Goal: Transaction & Acquisition: Purchase product/service

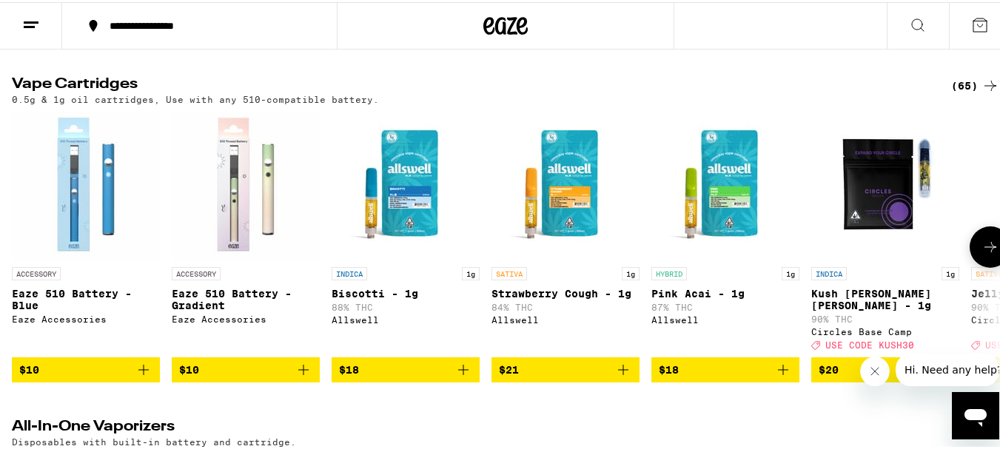
click at [984, 250] on icon at bounding box center [990, 245] width 12 height 10
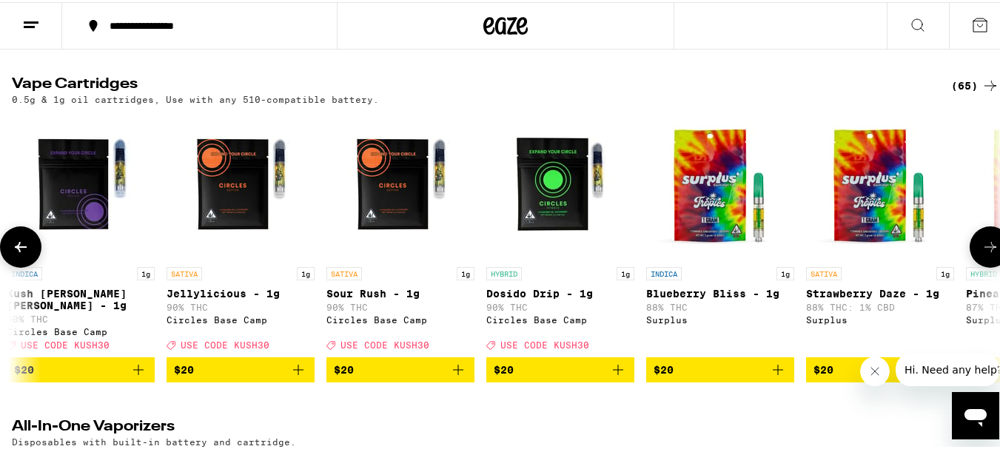
scroll to position [0, 815]
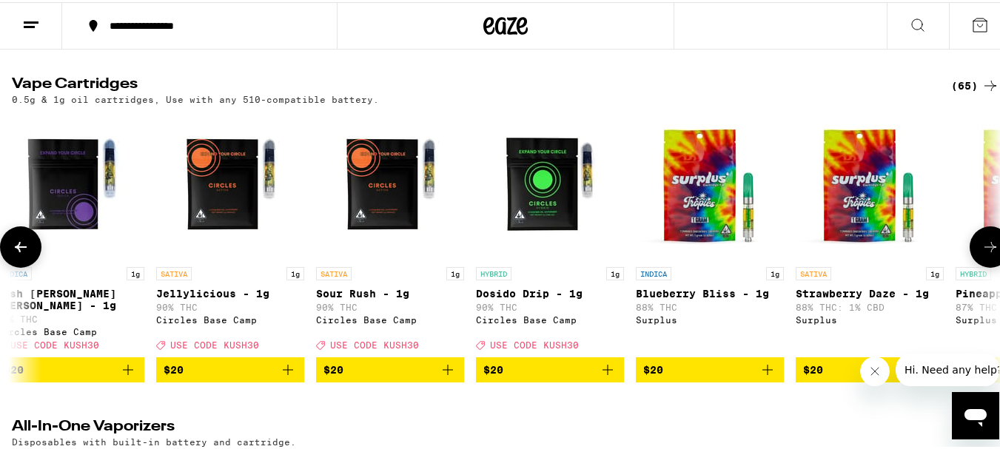
click at [984, 250] on icon at bounding box center [990, 245] width 12 height 10
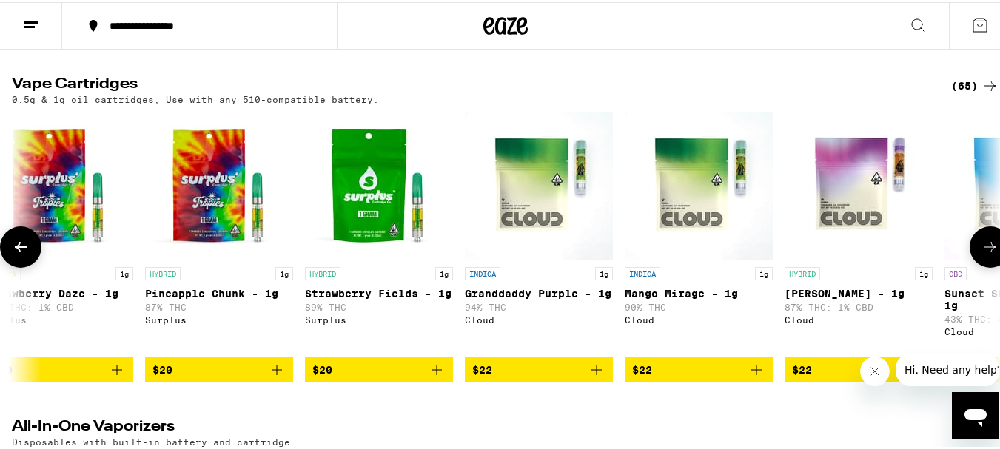
scroll to position [0, 1630]
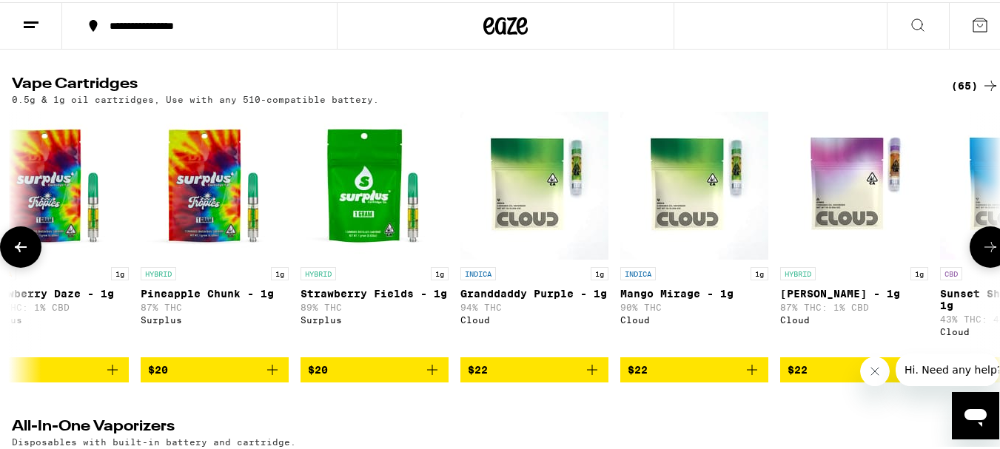
click at [981, 254] on icon at bounding box center [990, 245] width 18 height 18
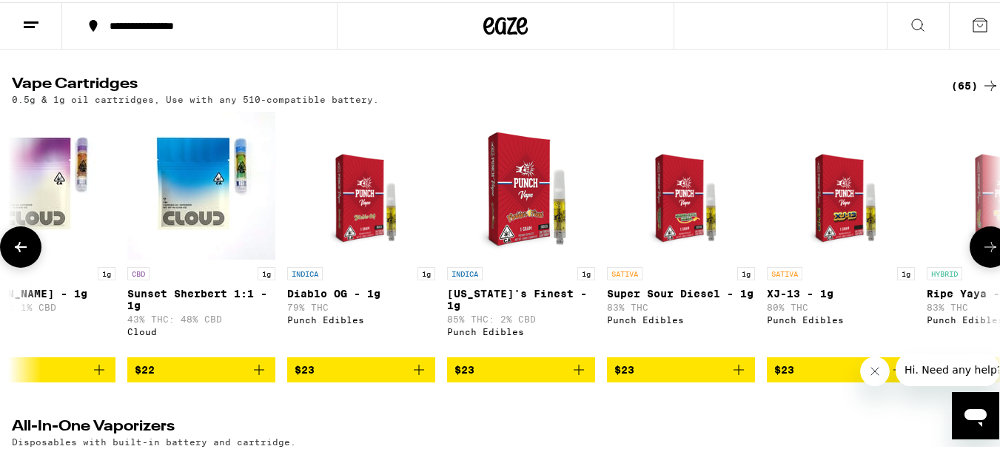
scroll to position [0, 2444]
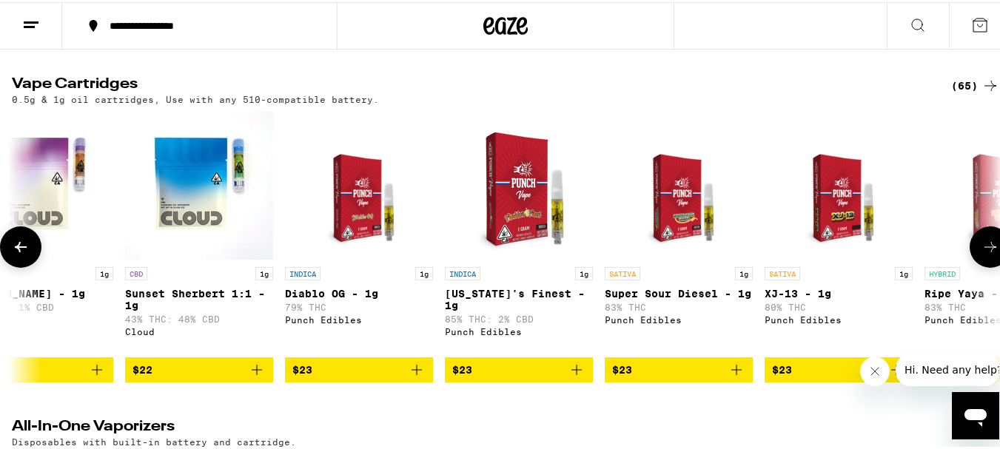
click at [19, 266] on button at bounding box center [20, 244] width 41 height 41
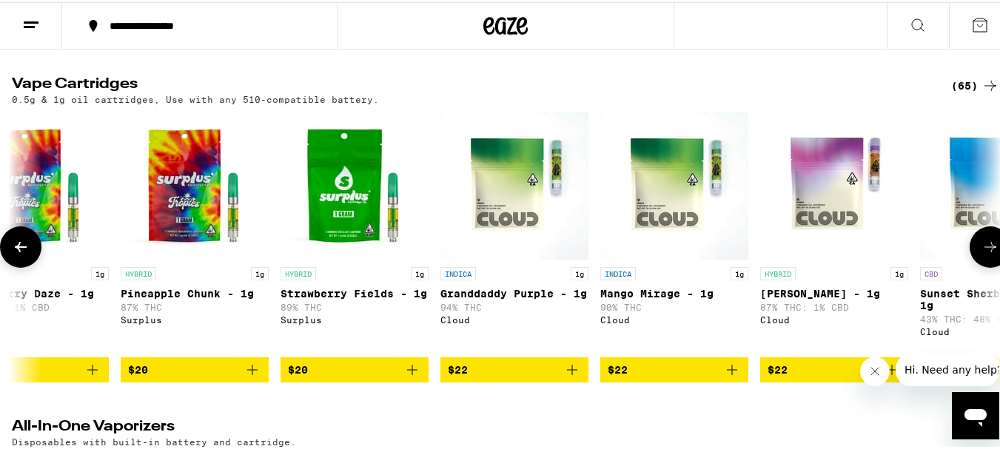
scroll to position [0, 1630]
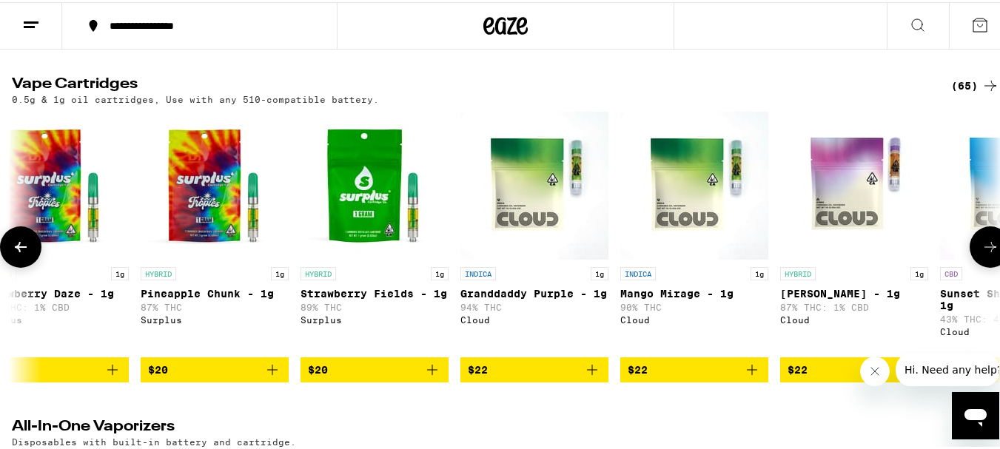
click at [986, 254] on icon at bounding box center [990, 245] width 18 height 18
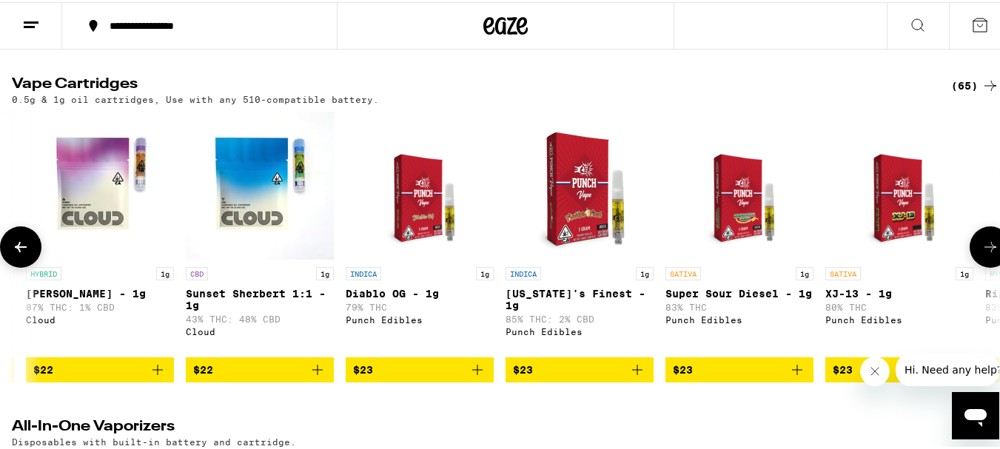
scroll to position [0, 2444]
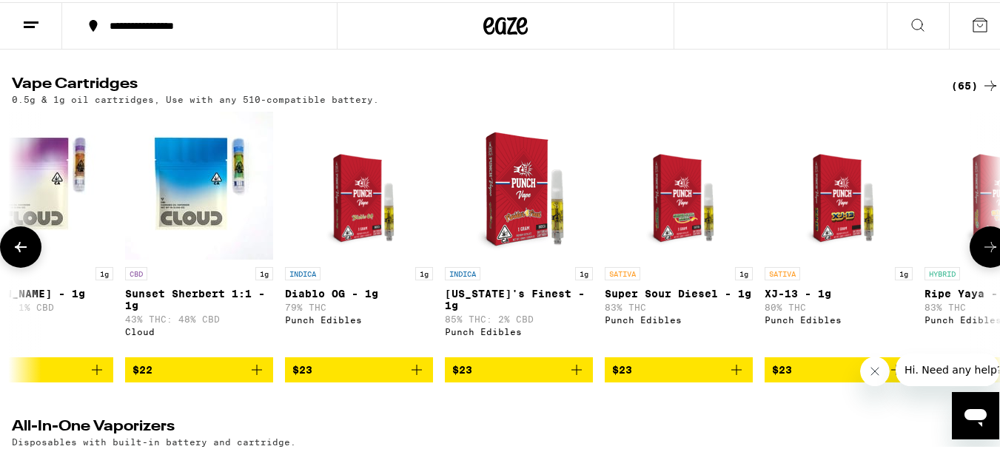
click at [984, 254] on icon at bounding box center [990, 245] width 18 height 18
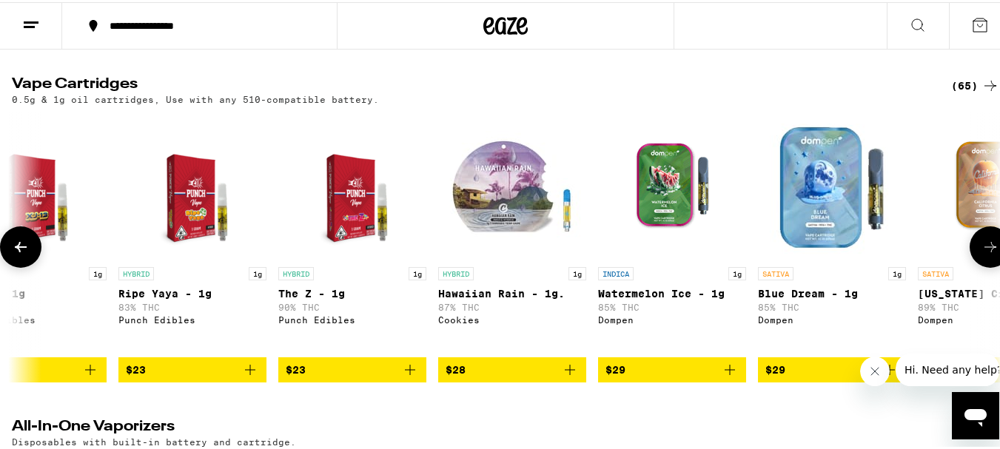
scroll to position [0, 0]
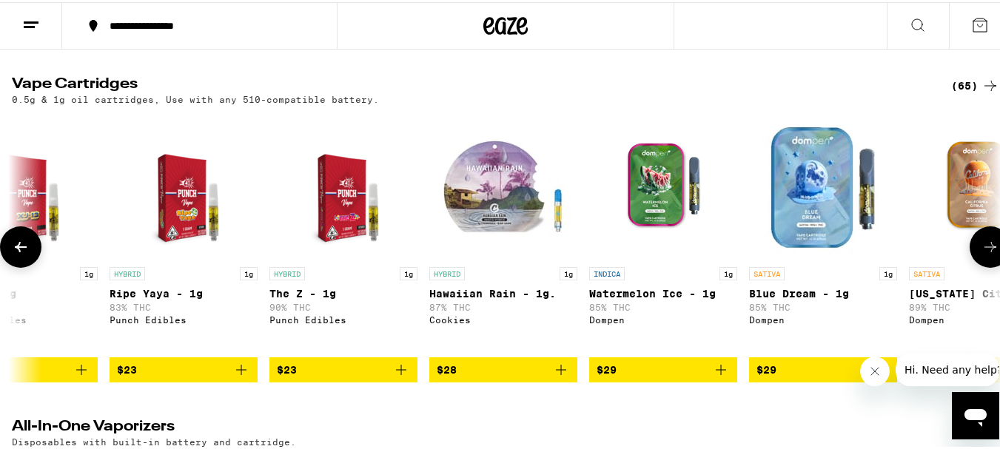
click at [981, 254] on icon at bounding box center [990, 245] width 18 height 18
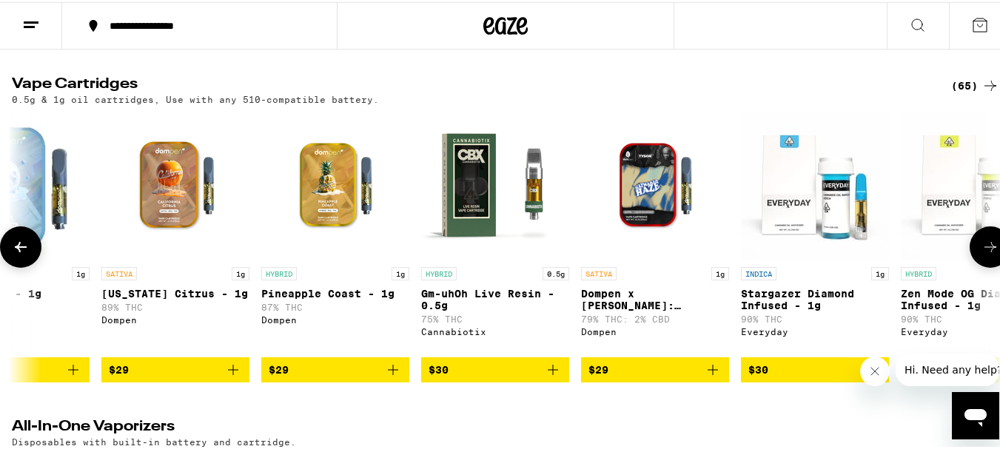
scroll to position [0, 4074]
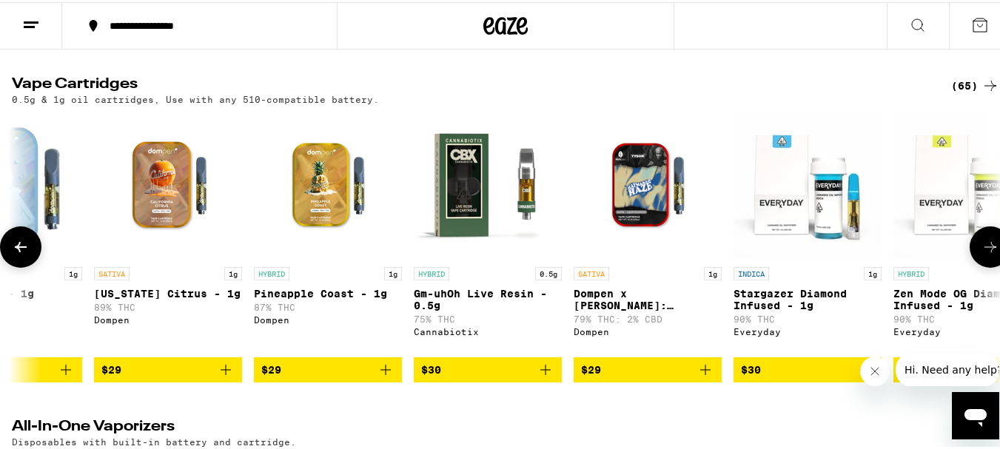
click at [981, 254] on icon at bounding box center [990, 245] width 18 height 18
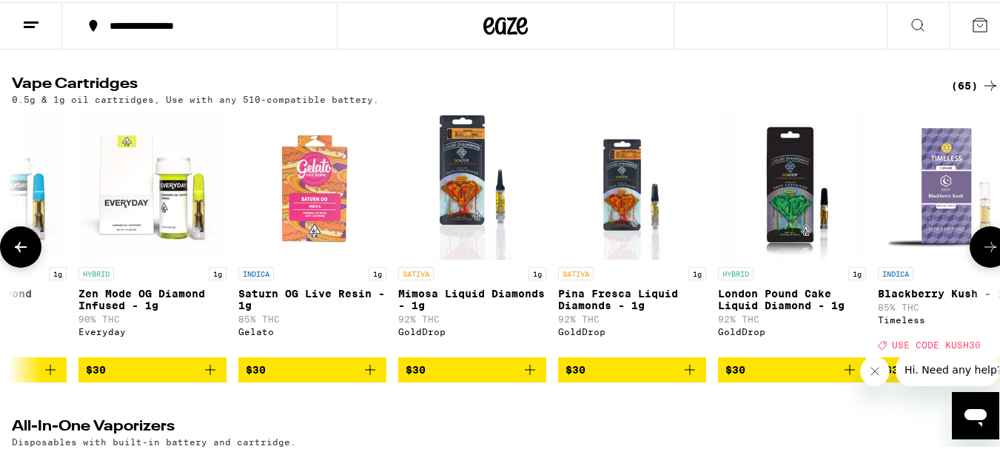
click at [981, 254] on icon at bounding box center [990, 245] width 18 height 18
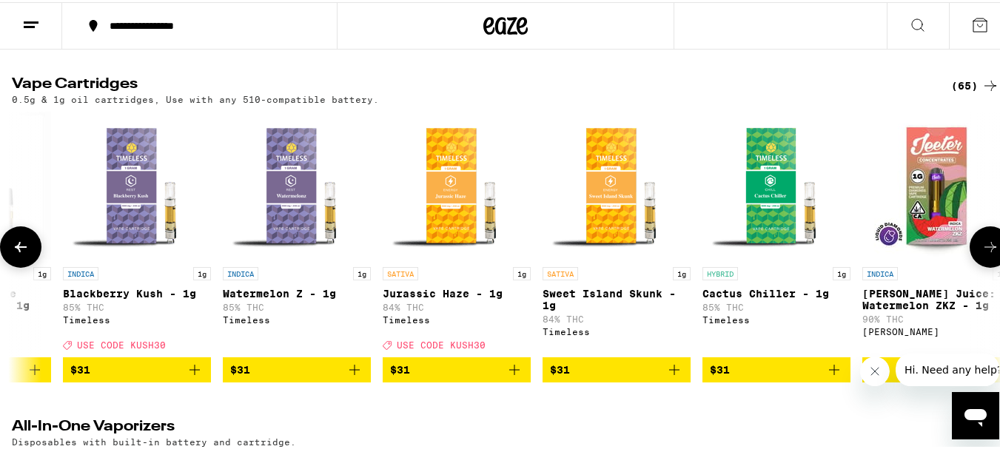
click at [981, 254] on icon at bounding box center [990, 245] width 18 height 18
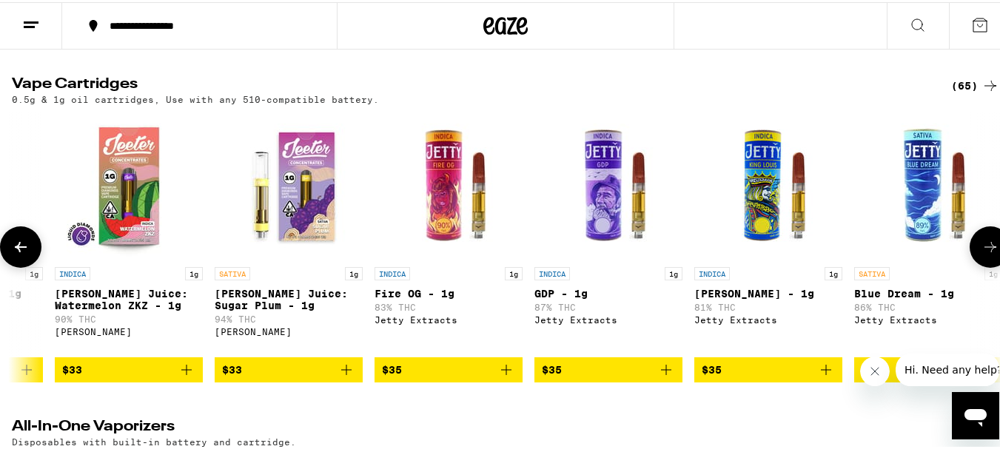
scroll to position [0, 6518]
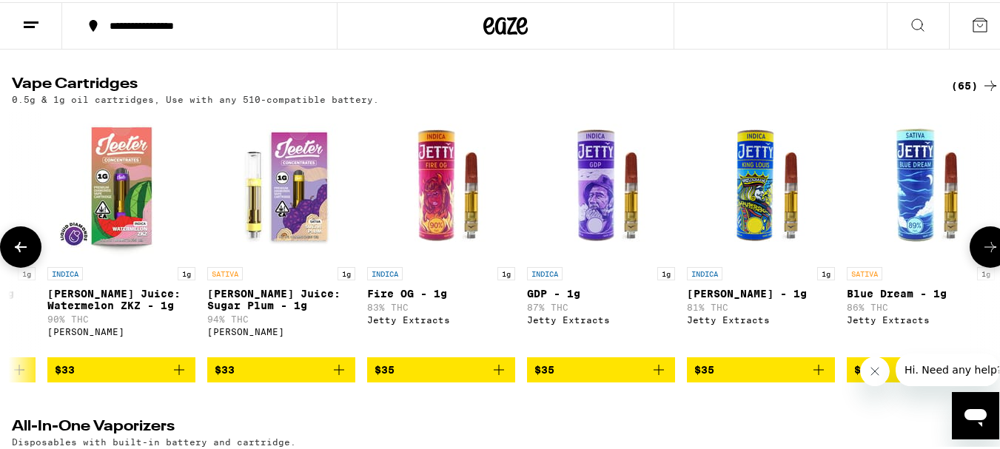
click at [981, 254] on icon at bounding box center [990, 245] width 18 height 18
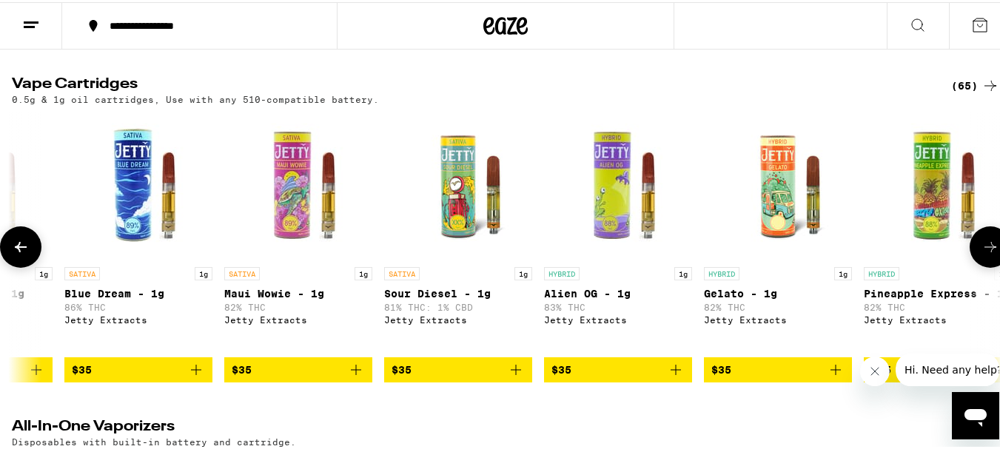
scroll to position [0, 7333]
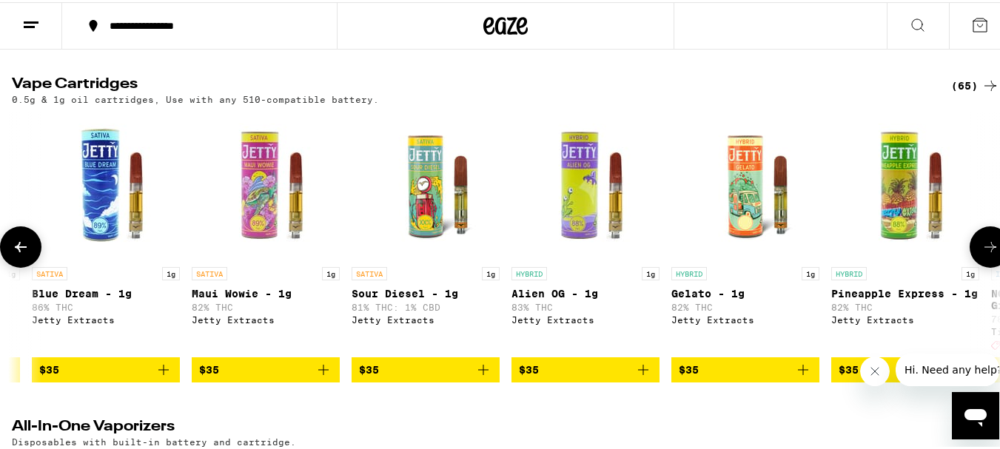
click at [981, 254] on icon at bounding box center [990, 245] width 18 height 18
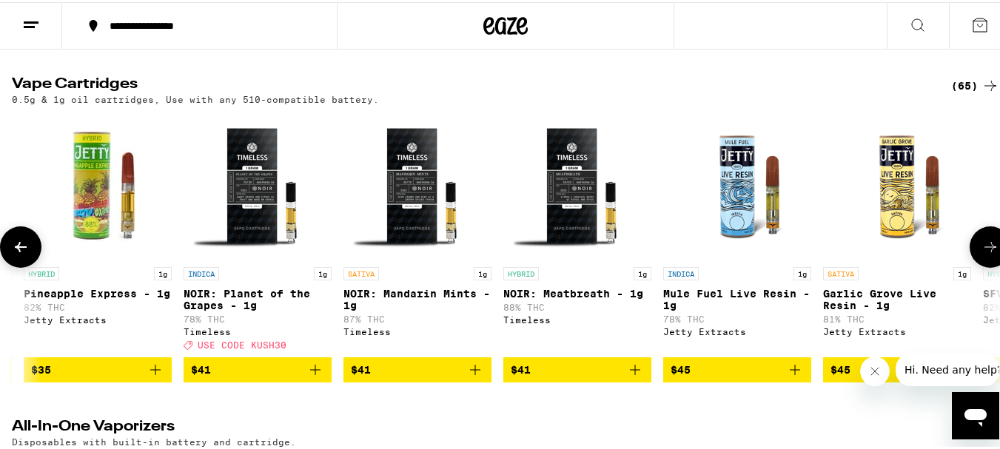
scroll to position [0, 8148]
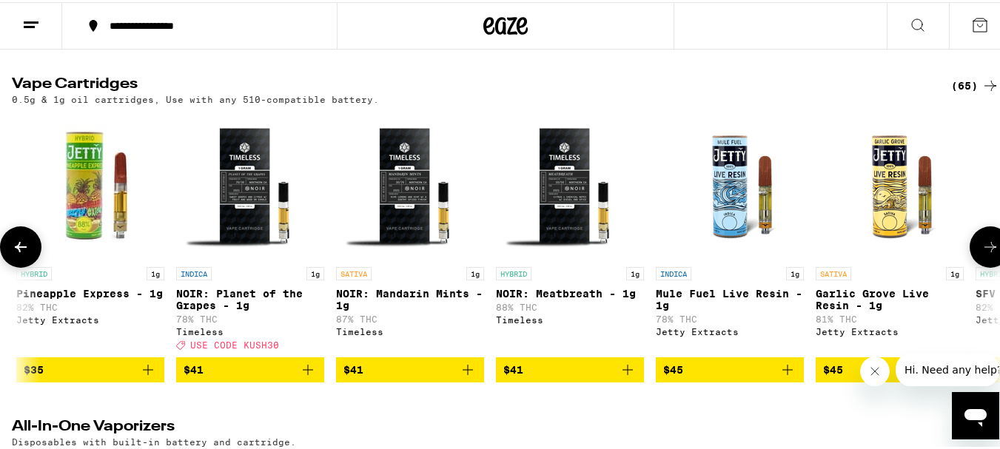
click at [986, 254] on icon at bounding box center [990, 245] width 18 height 18
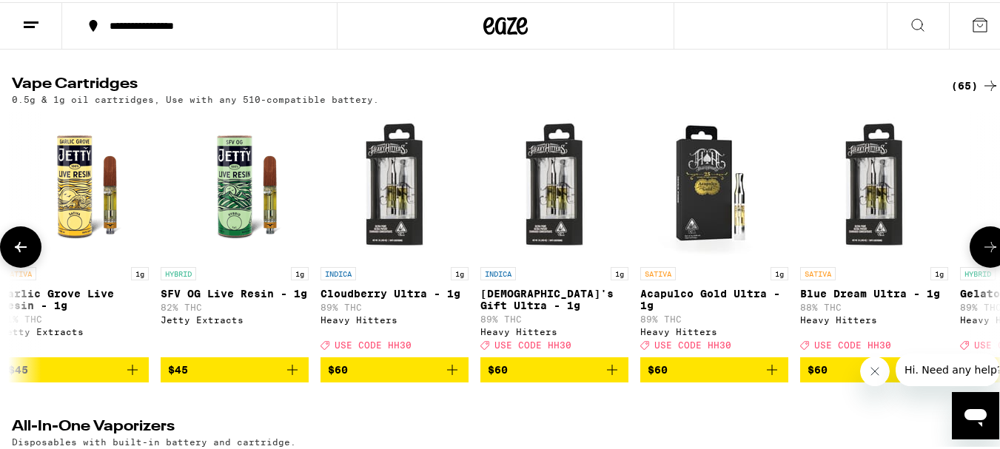
click at [986, 254] on icon at bounding box center [990, 245] width 18 height 18
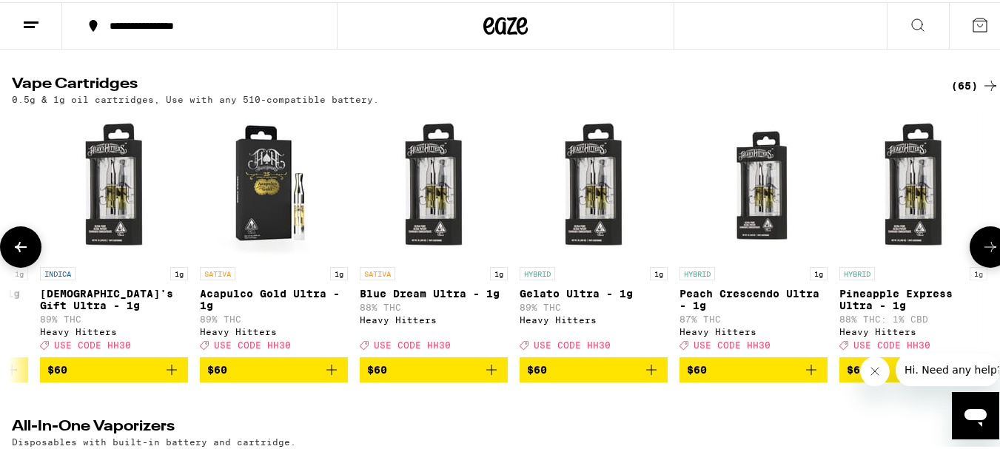
scroll to position [0, 9414]
click at [990, 266] on div at bounding box center [989, 244] width 41 height 41
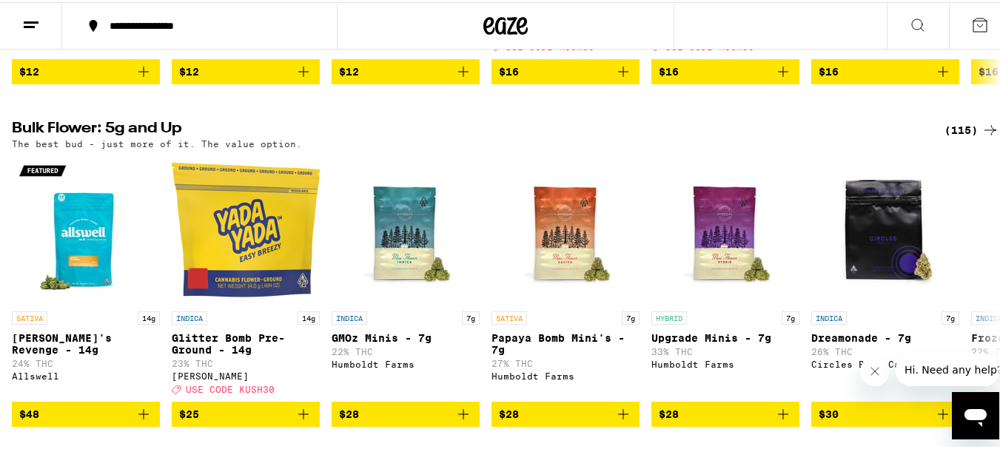
scroll to position [1480, 0]
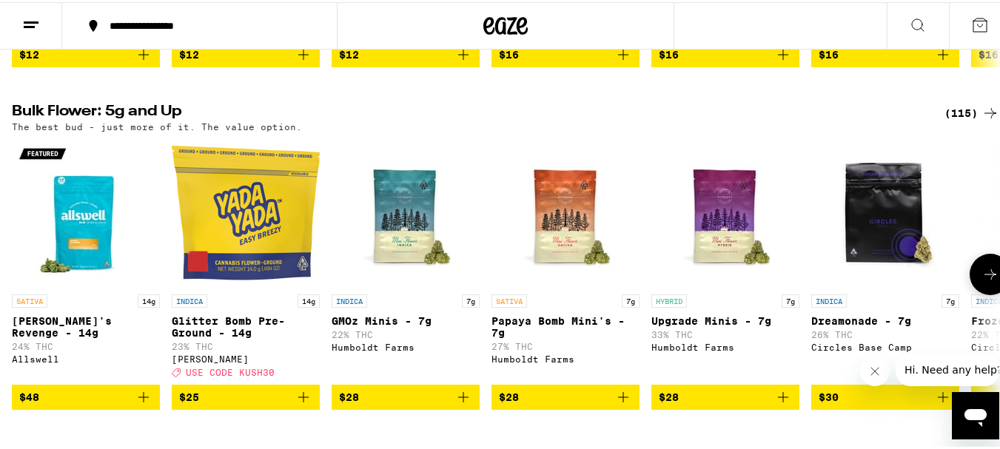
click at [981, 281] on icon at bounding box center [990, 272] width 18 height 18
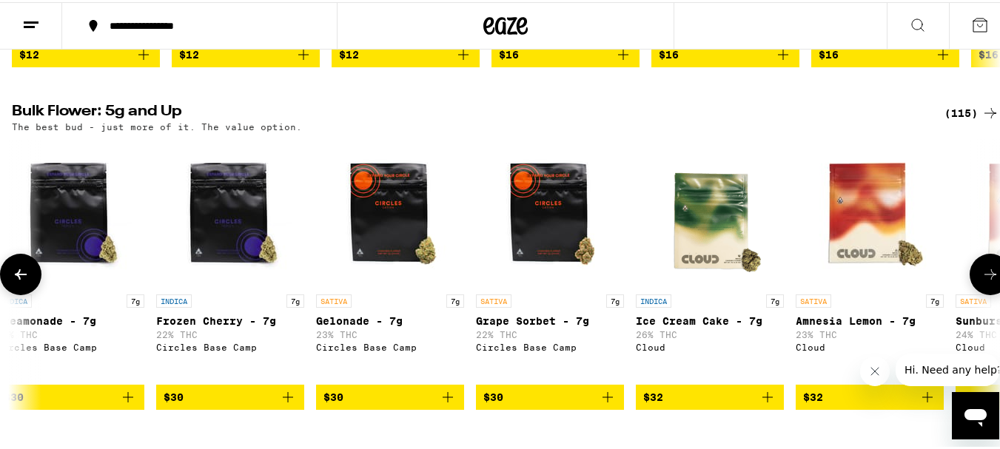
click at [981, 281] on icon at bounding box center [990, 272] width 18 height 18
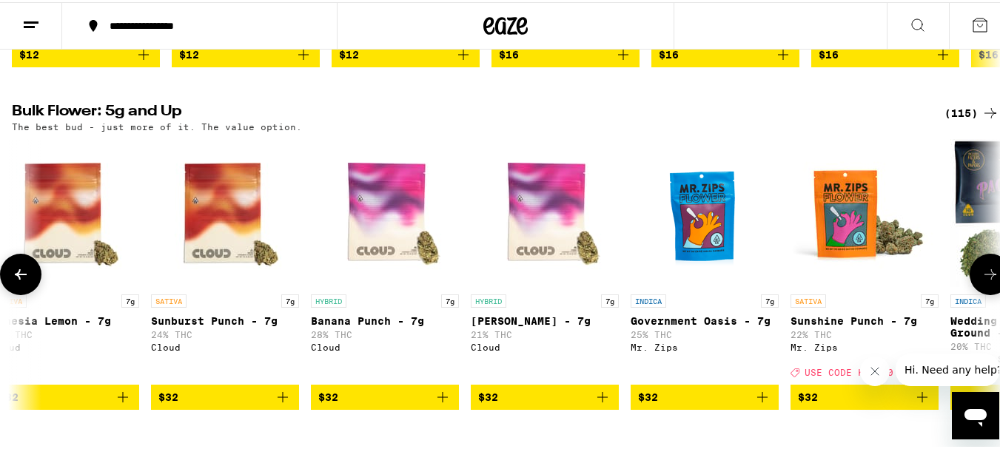
scroll to position [0, 1630]
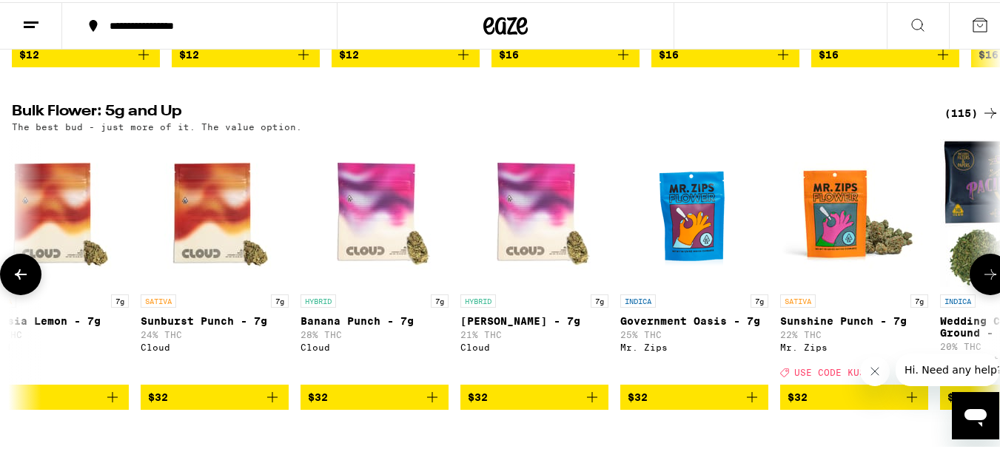
click at [981, 281] on icon at bounding box center [990, 272] width 18 height 18
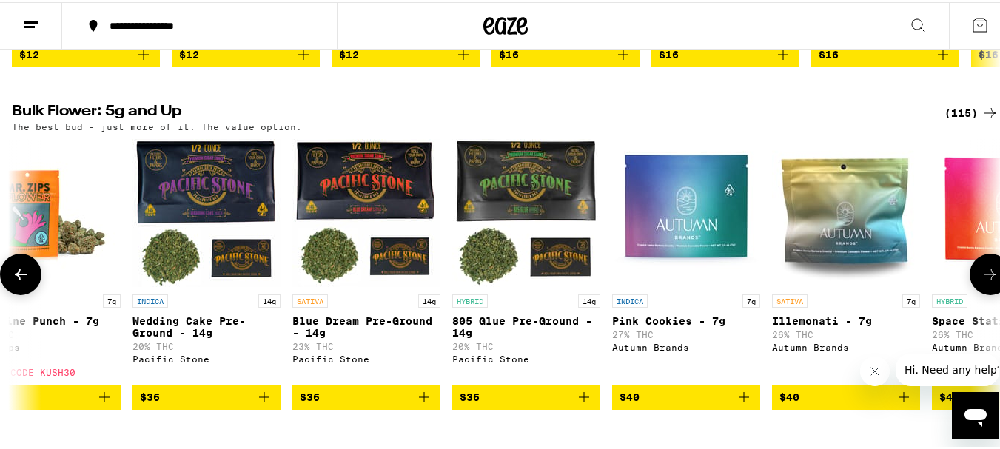
scroll to position [0, 2444]
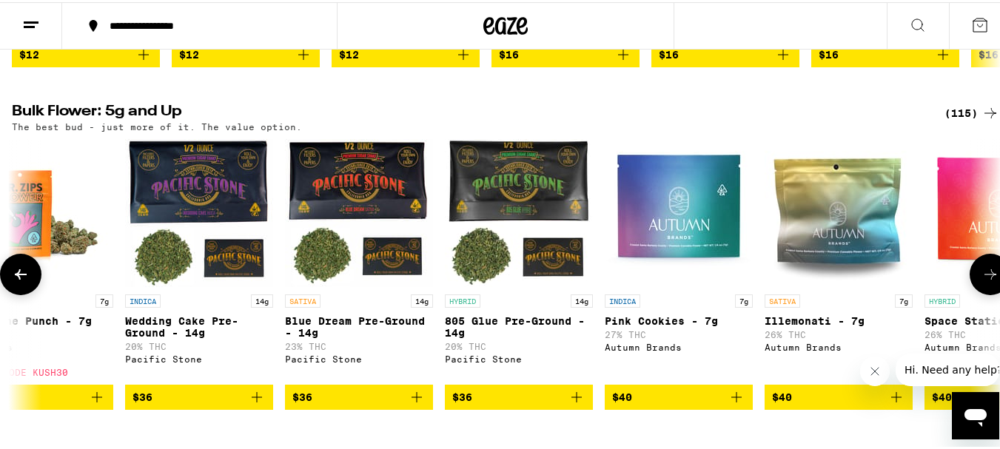
click at [981, 281] on icon at bounding box center [990, 272] width 18 height 18
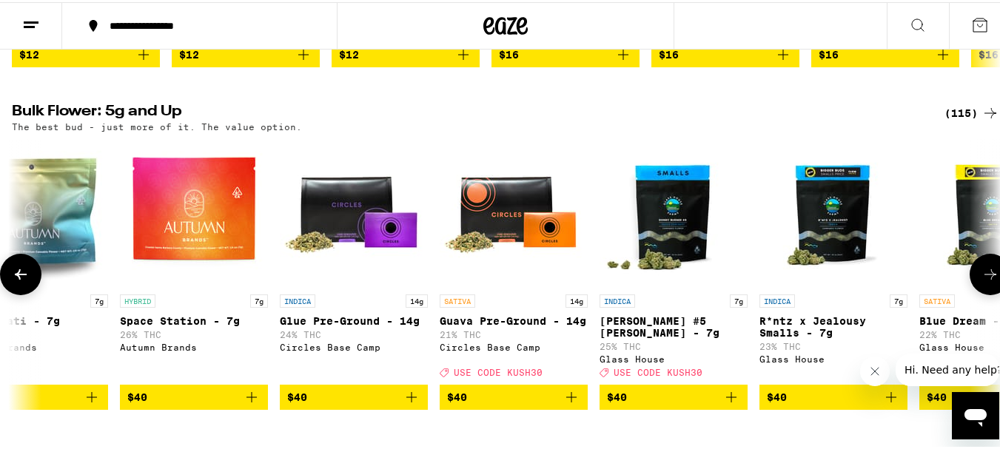
scroll to position [0, 3259]
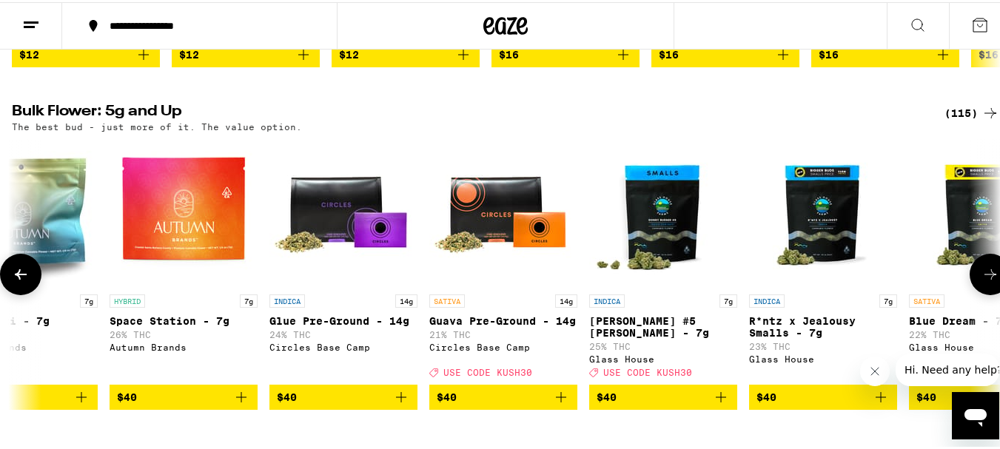
click at [981, 281] on icon at bounding box center [990, 272] width 18 height 18
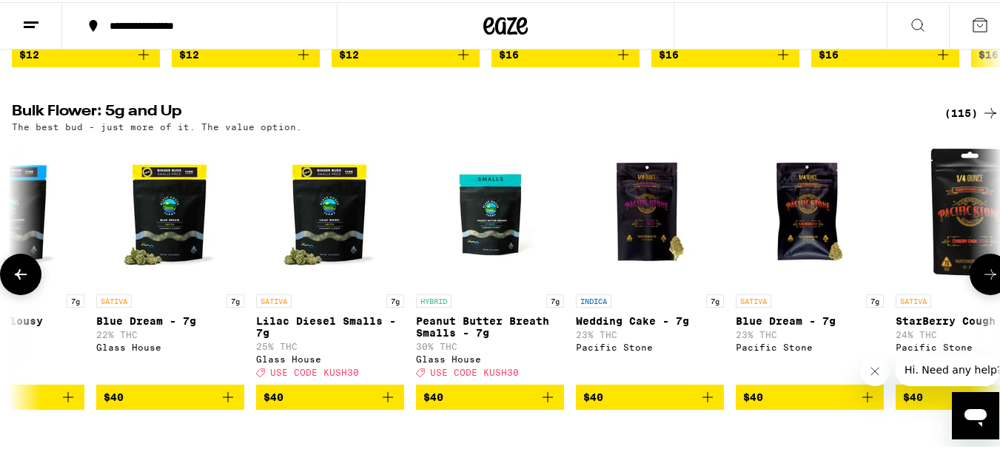
scroll to position [0, 4074]
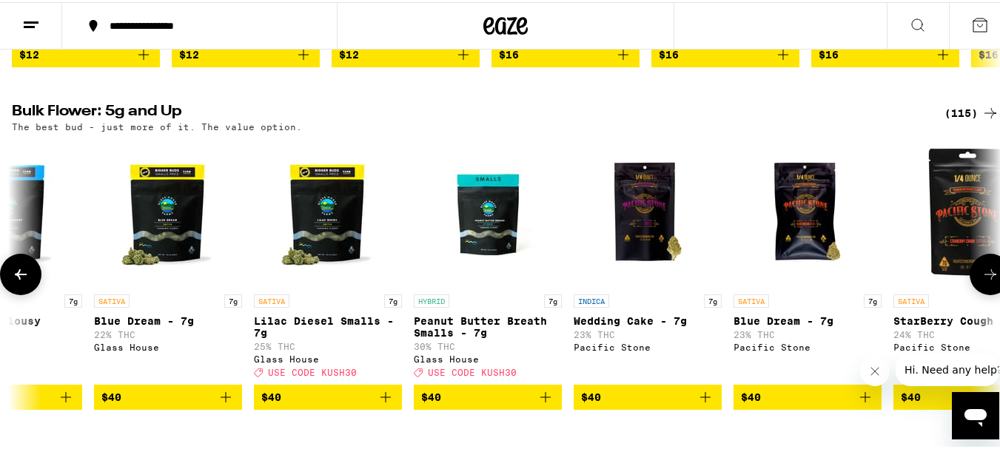
click at [981, 281] on icon at bounding box center [990, 272] width 18 height 18
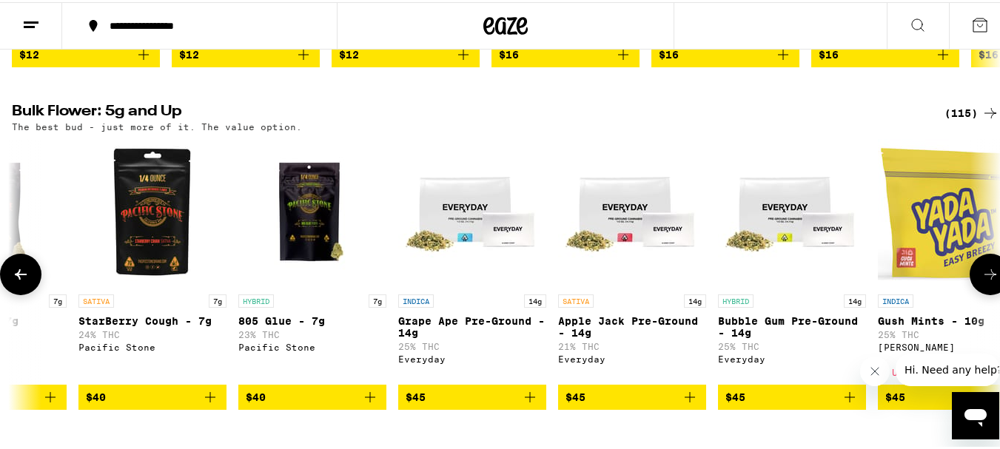
click at [981, 281] on icon at bounding box center [990, 272] width 18 height 18
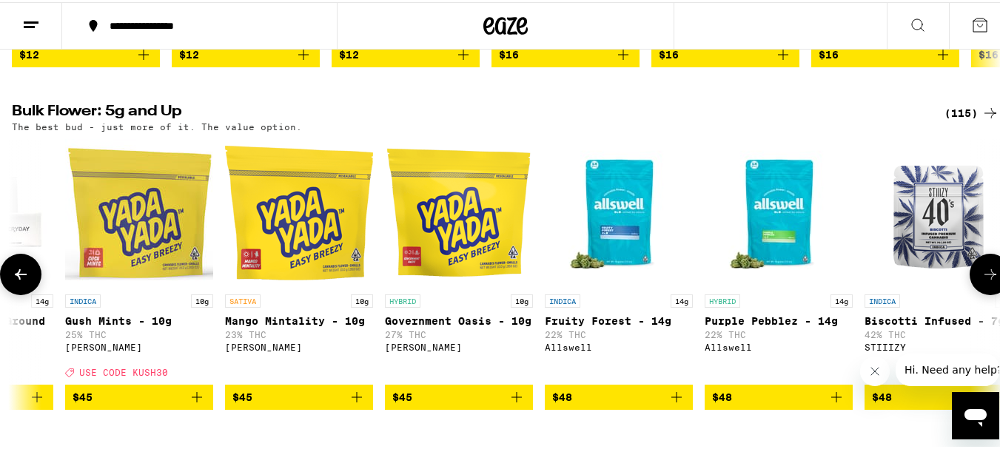
scroll to position [0, 5704]
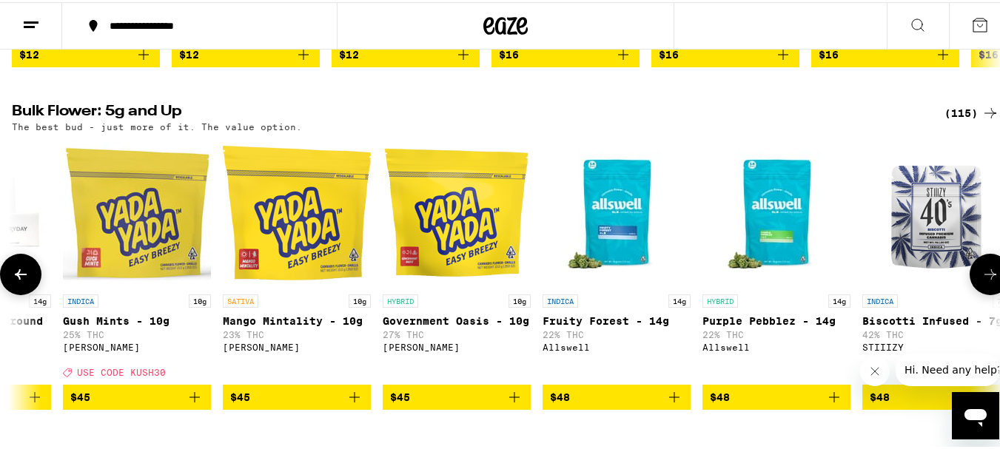
click at [981, 281] on icon at bounding box center [990, 272] width 18 height 18
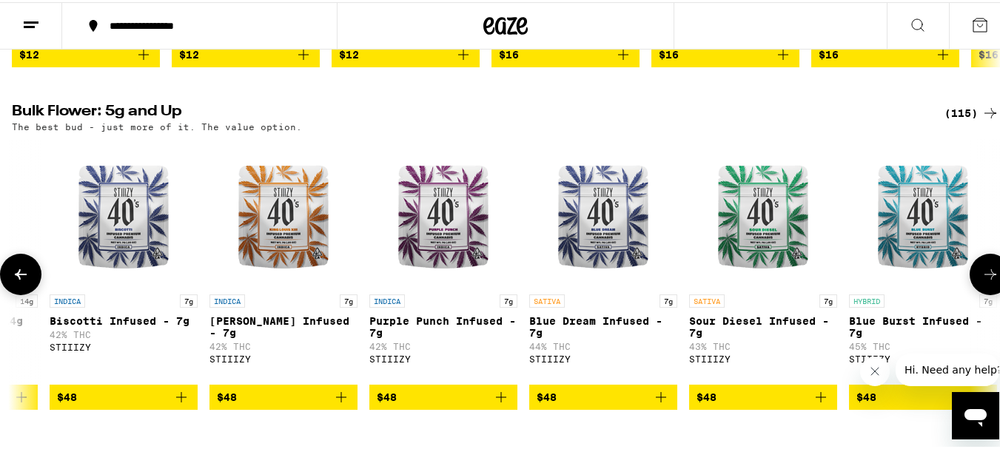
scroll to position [0, 6518]
